Goal: Information Seeking & Learning: Learn about a topic

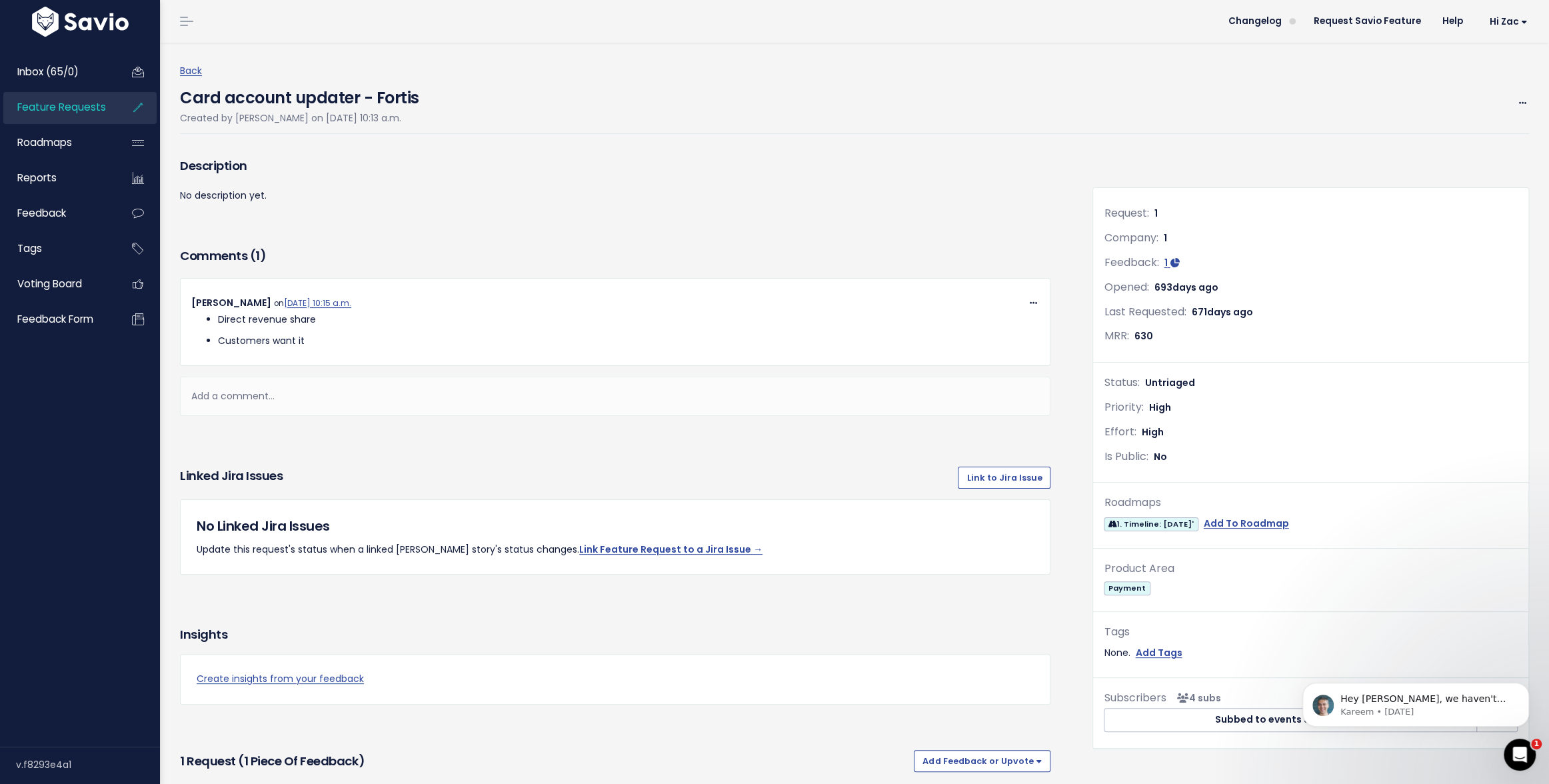
click at [84, 113] on span "Feature Requests" at bounding box center [61, 107] width 89 height 14
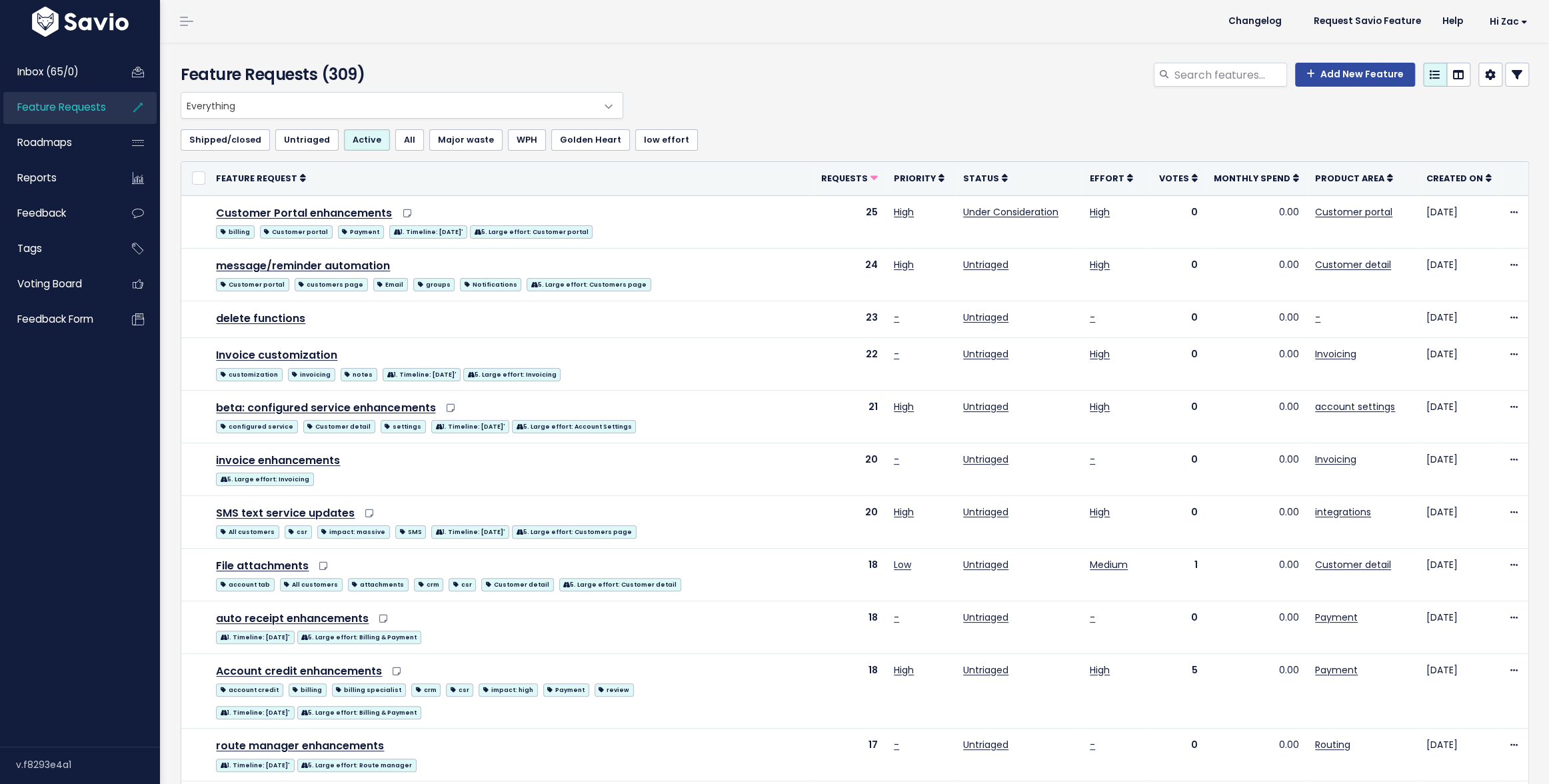
click at [78, 111] on span "Feature Requests" at bounding box center [61, 107] width 89 height 14
click at [1238, 75] on input "search" at bounding box center [1230, 74] width 114 height 24
type input "invoic"
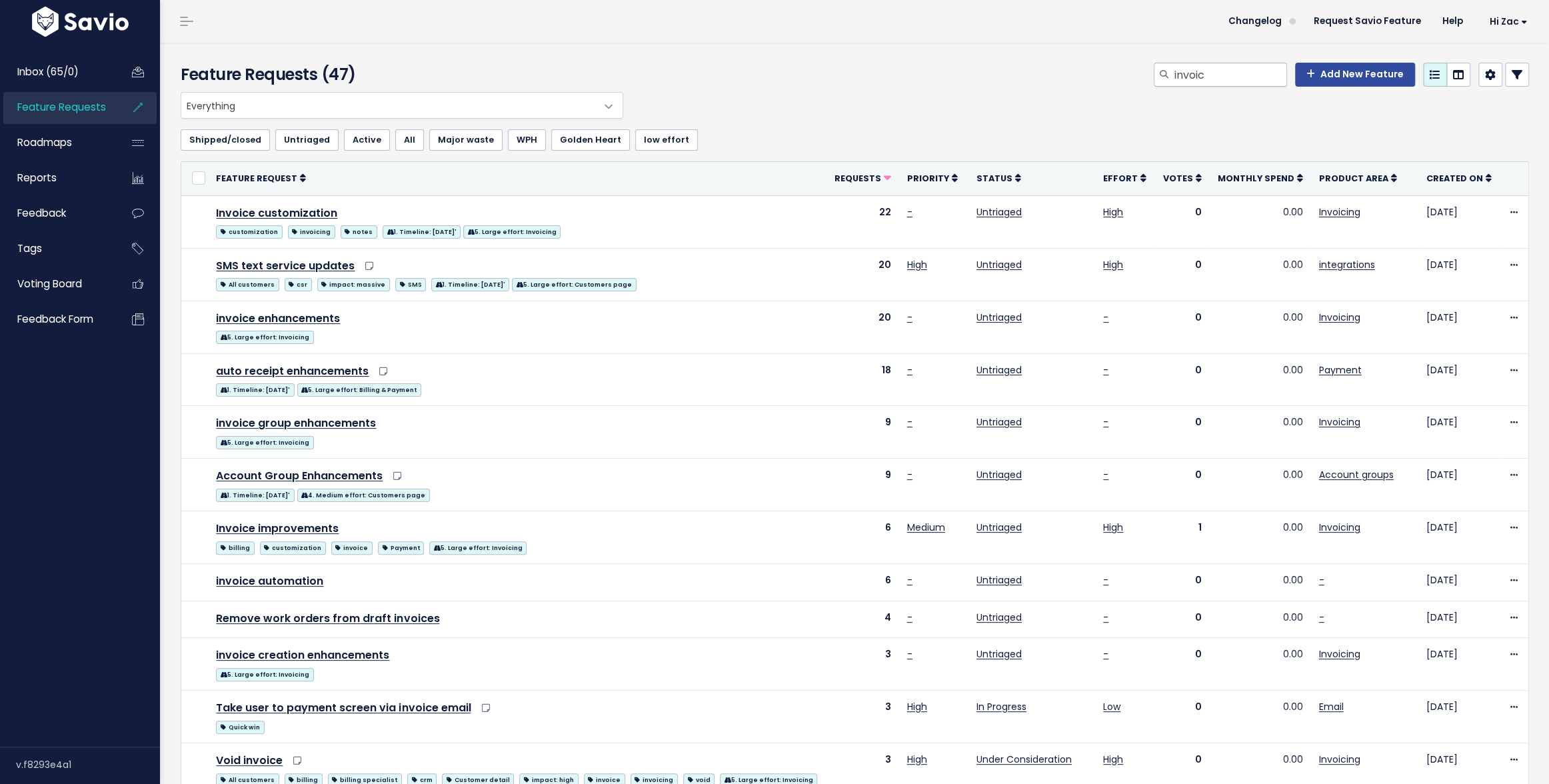
click at [1274, 62] on div "Feature Requests (47) invoic Add New Feature" at bounding box center [853, 67] width 1386 height 49
click at [1265, 74] on input "invoic" at bounding box center [1230, 74] width 114 height 24
type input "invoice"
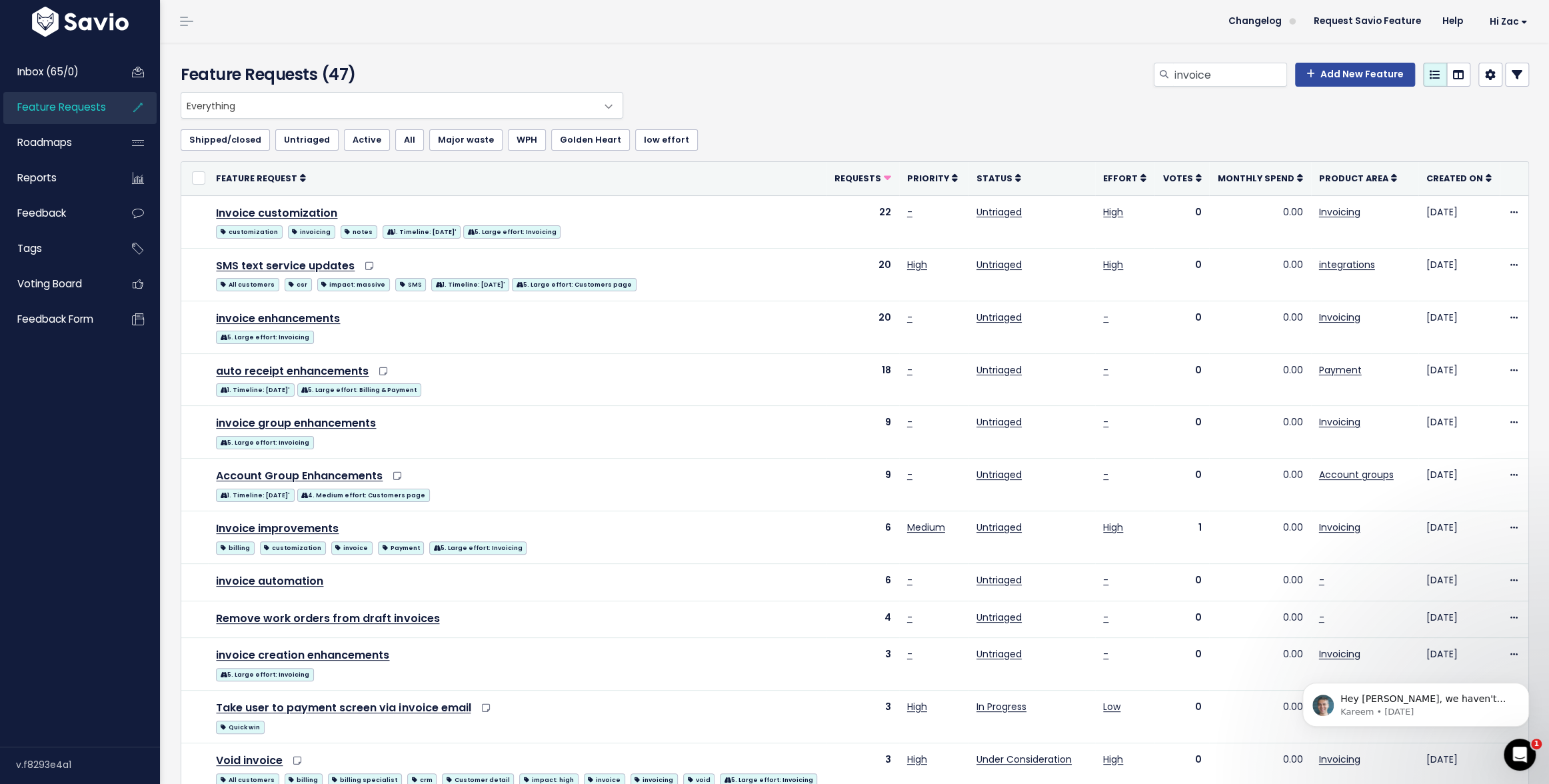
click at [1469, 39] on li "Help" at bounding box center [1453, 22] width 42 height 38
click at [1494, 26] on span "Hi Zac" at bounding box center [1509, 22] width 38 height 10
click at [1415, 135] on ul "Shipped/closed Untriaged Active All Major waste WPH Golden Heart low effort" at bounding box center [854, 140] width 1349 height 22
click at [98, 182] on link "Reports" at bounding box center [57, 178] width 108 height 30
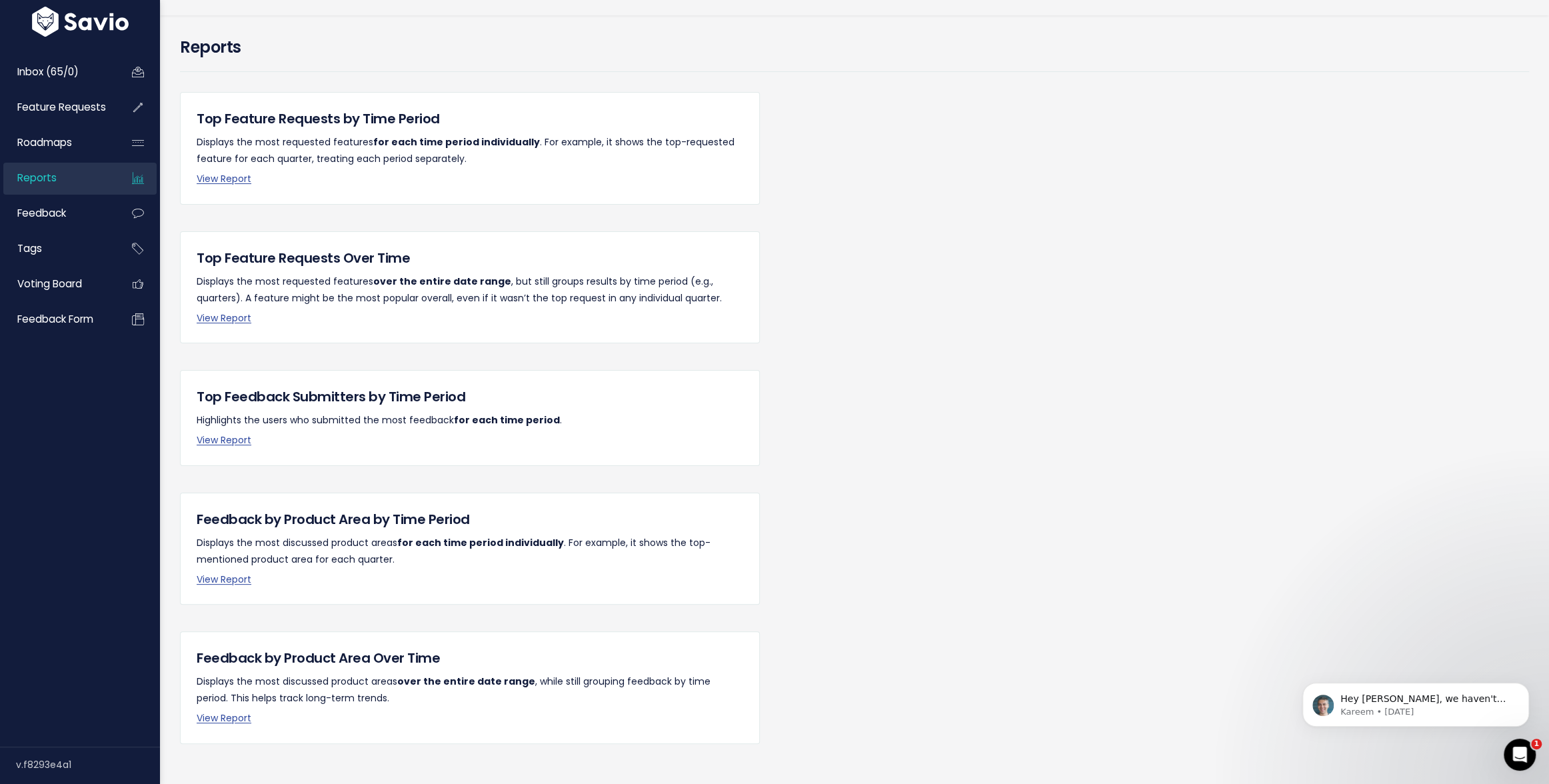
scroll to position [53, 0]
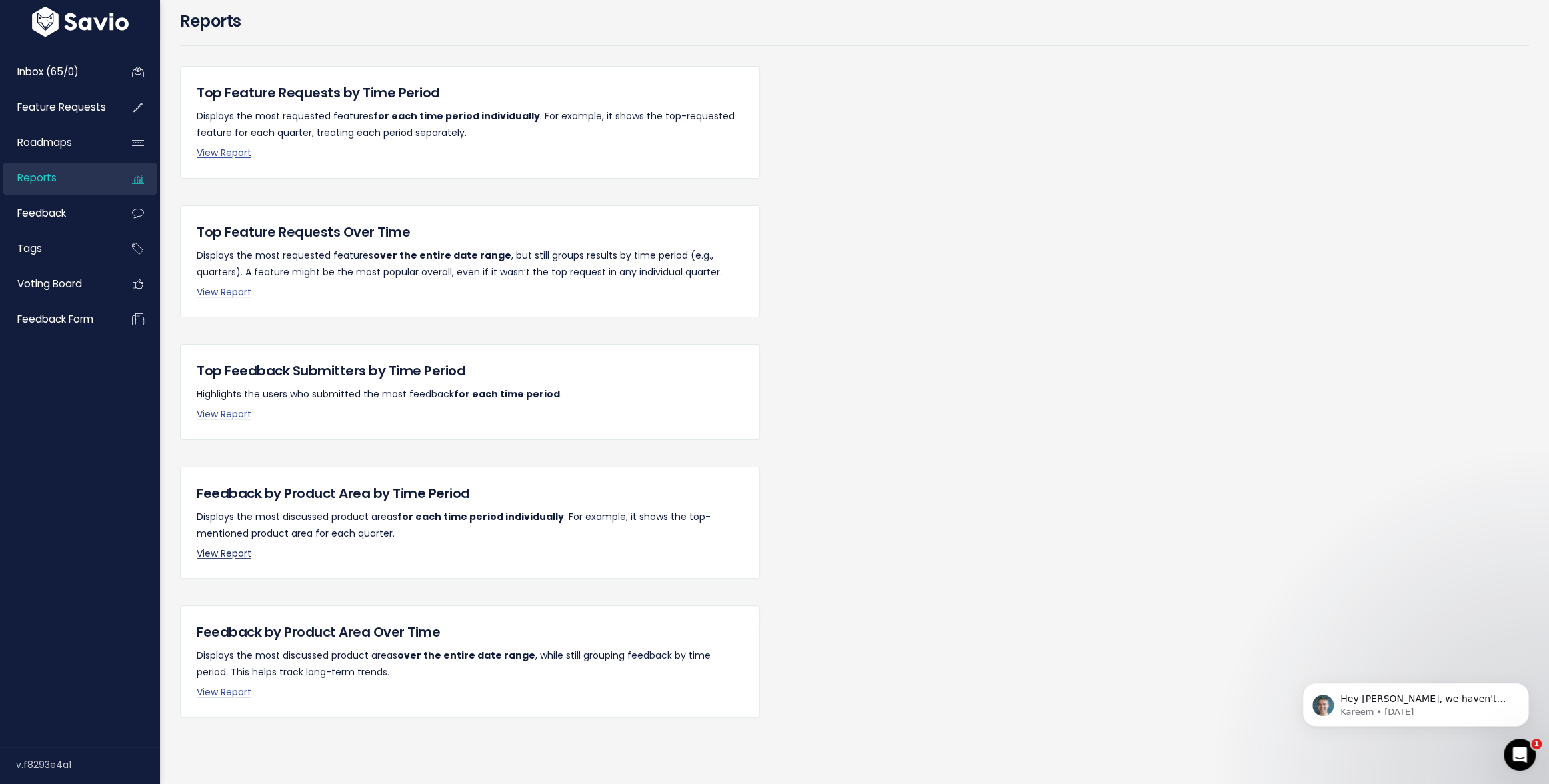
click at [211, 553] on link "View Report" at bounding box center [223, 553] width 55 height 13
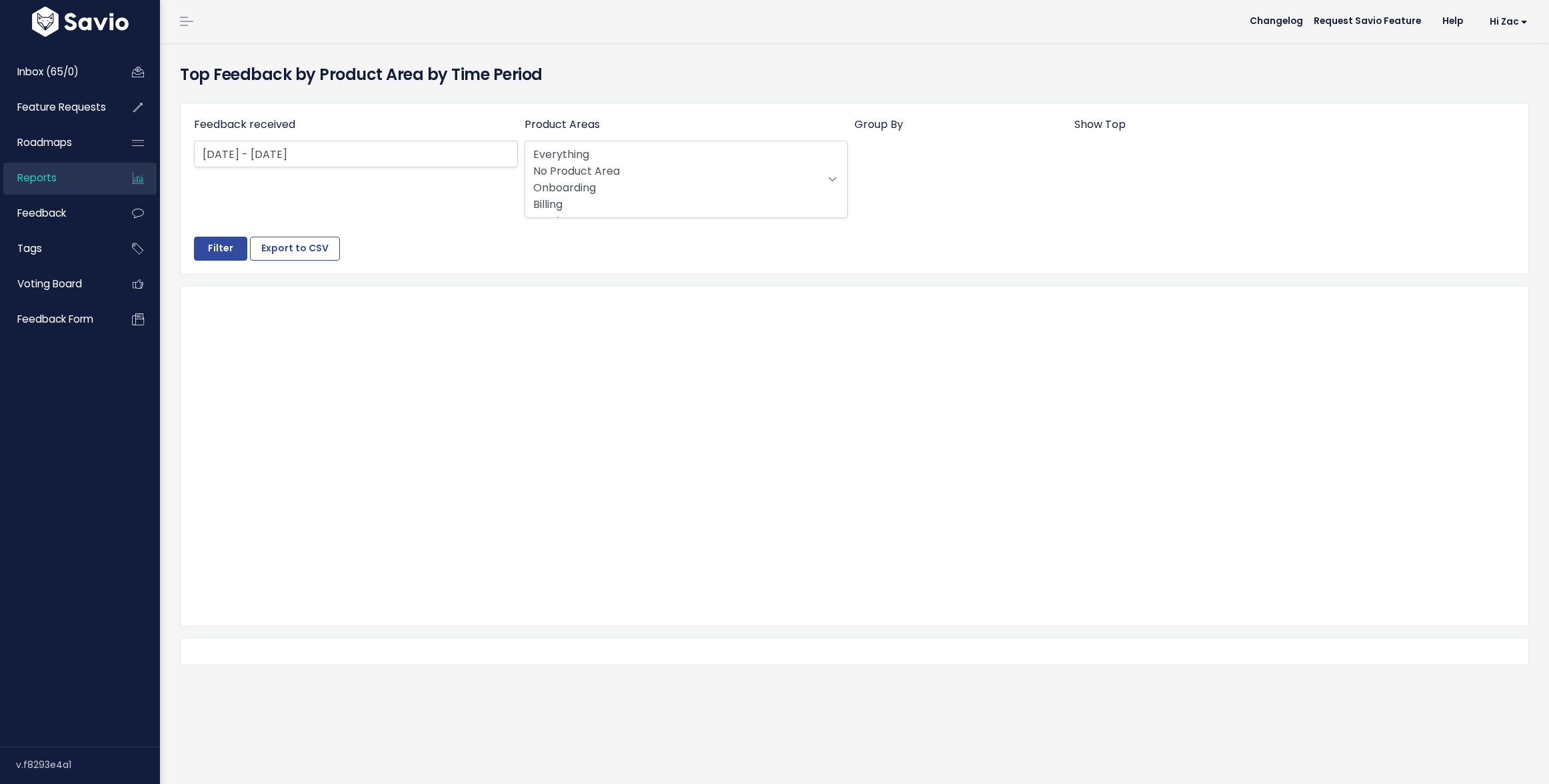
select select
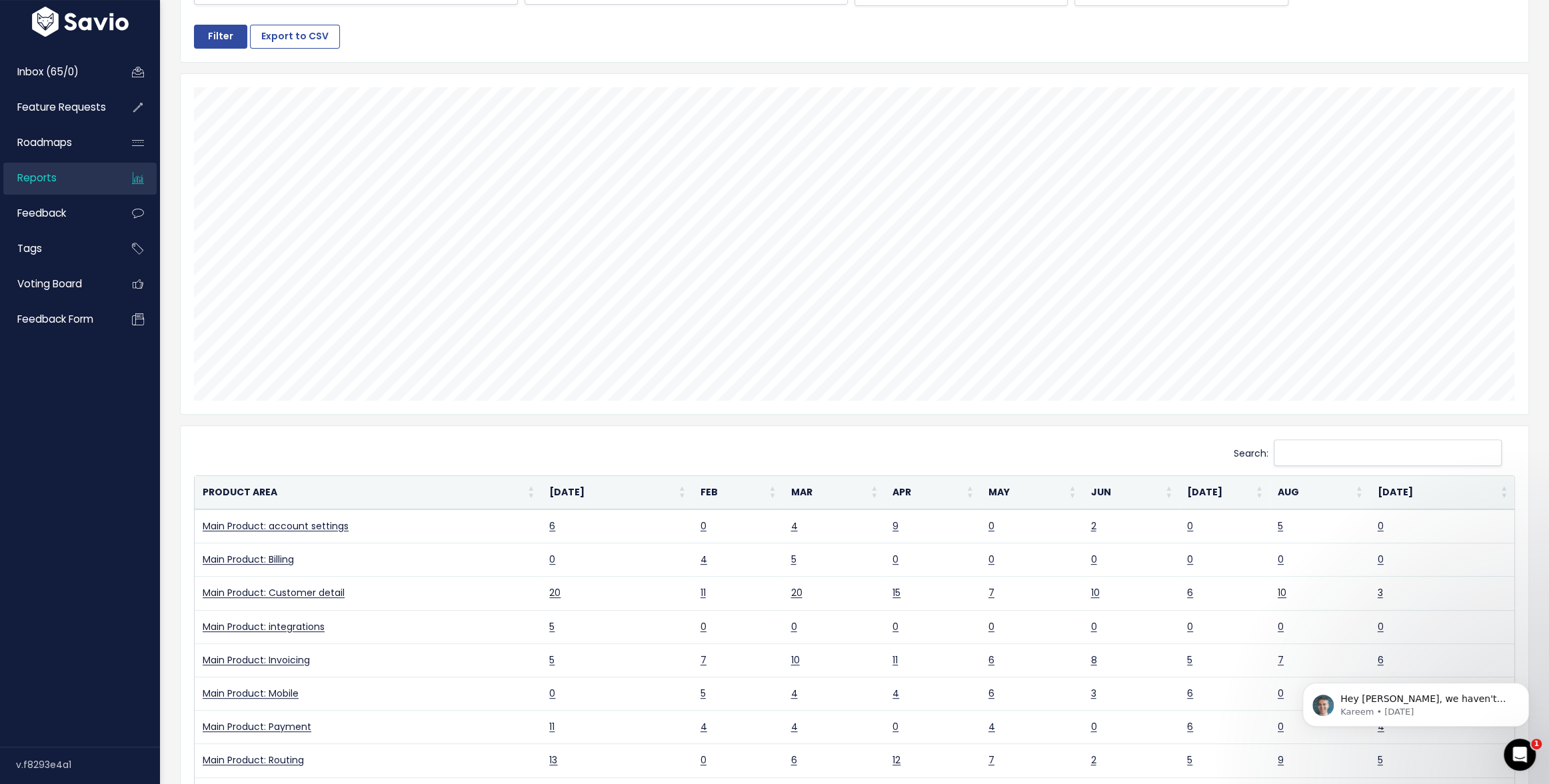
scroll to position [136, 0]
